Goal: Task Accomplishment & Management: Manage account settings

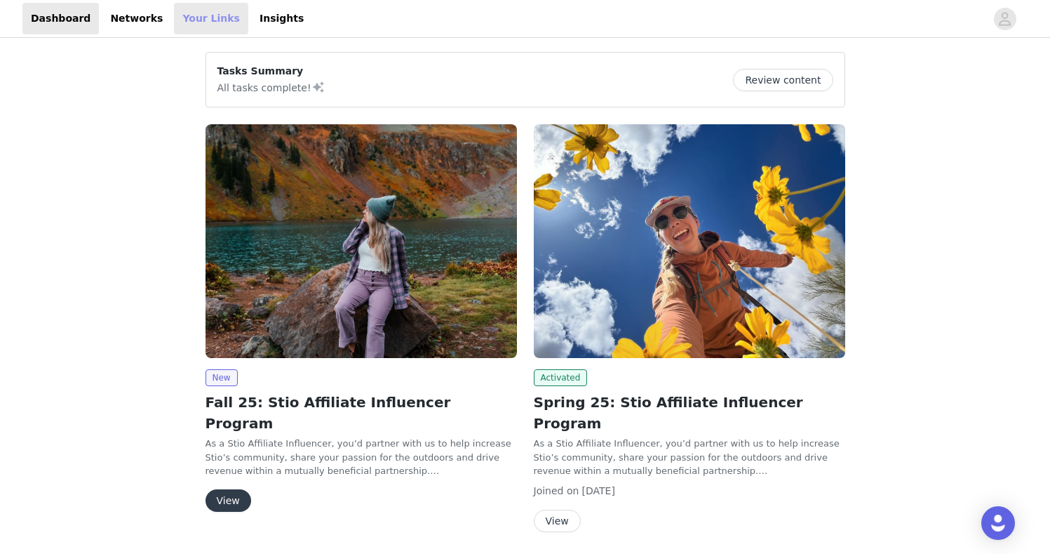
click at [186, 25] on link "Your Links" at bounding box center [211, 19] width 74 height 32
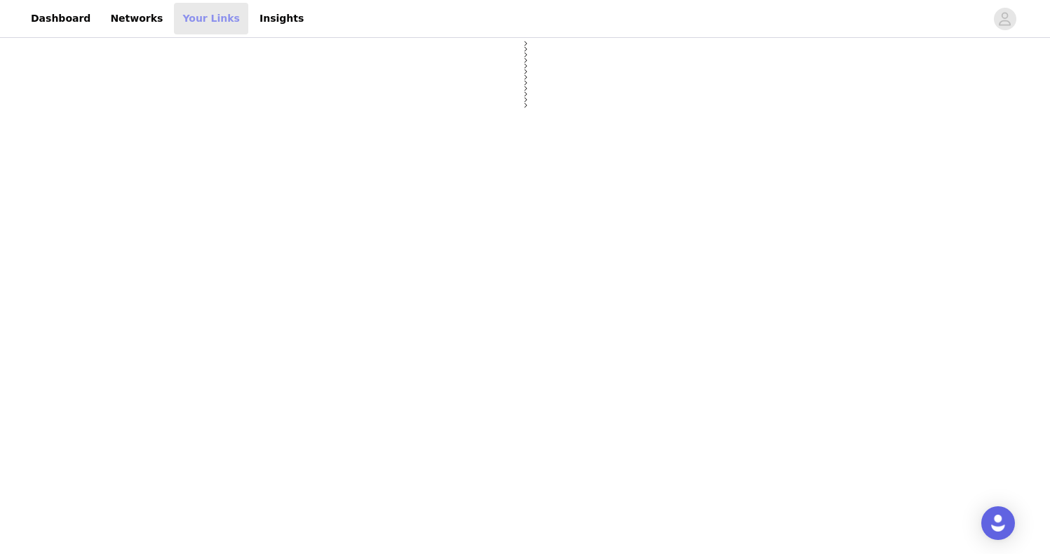
select select "12"
